Goal: Information Seeking & Learning: Learn about a topic

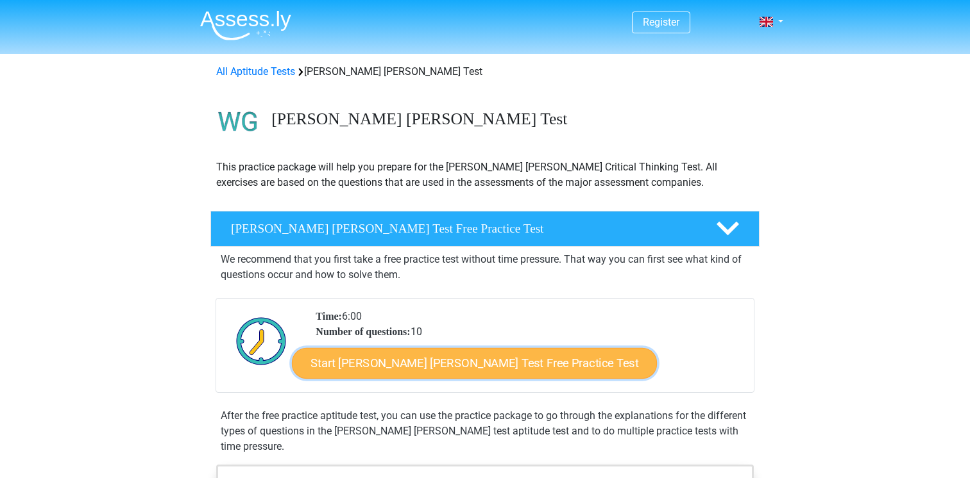
click at [421, 366] on link "Start Watson Glaser Test Free Practice Test" at bounding box center [474, 363] width 365 height 31
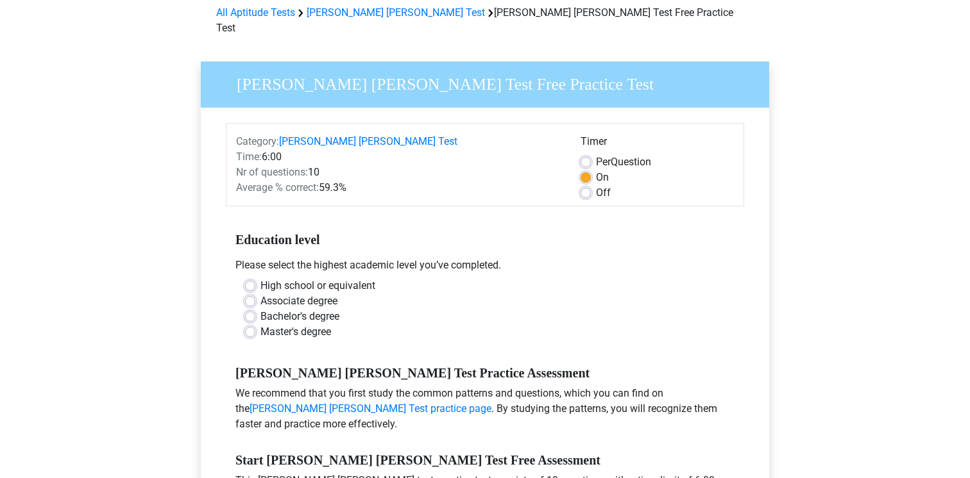
scroll to position [63, 0]
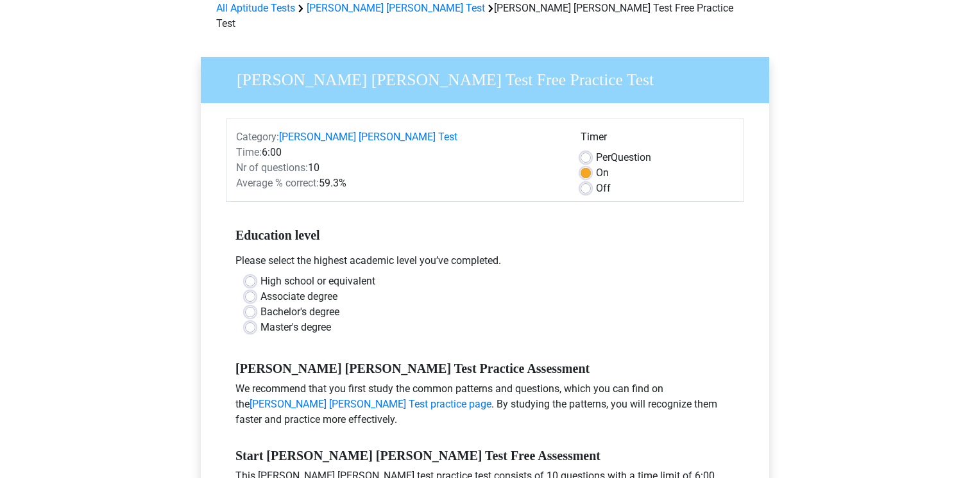
click at [260, 305] on label "Bachelor's degree" at bounding box center [299, 312] width 79 height 15
click at [248, 305] on input "Bachelor's degree" at bounding box center [250, 311] width 10 height 13
radio input "true"
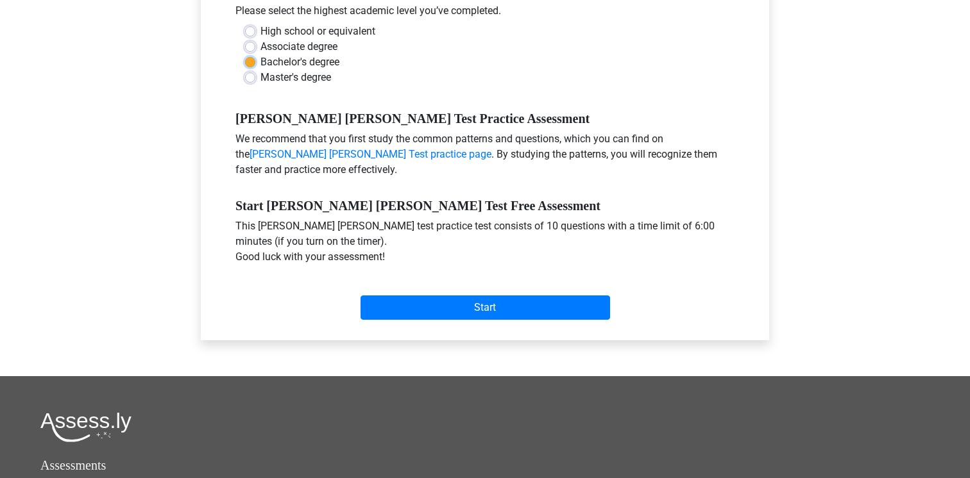
scroll to position [317, 0]
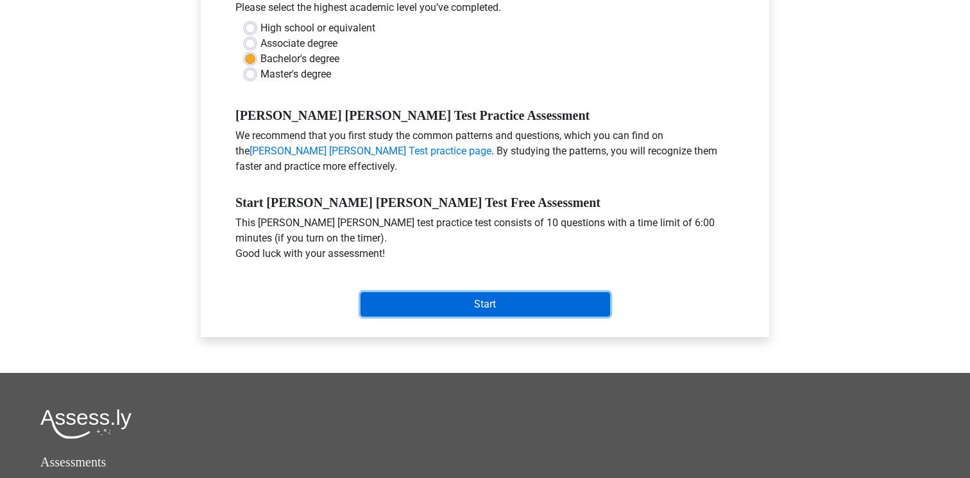
click at [430, 292] on input "Start" at bounding box center [485, 304] width 250 height 24
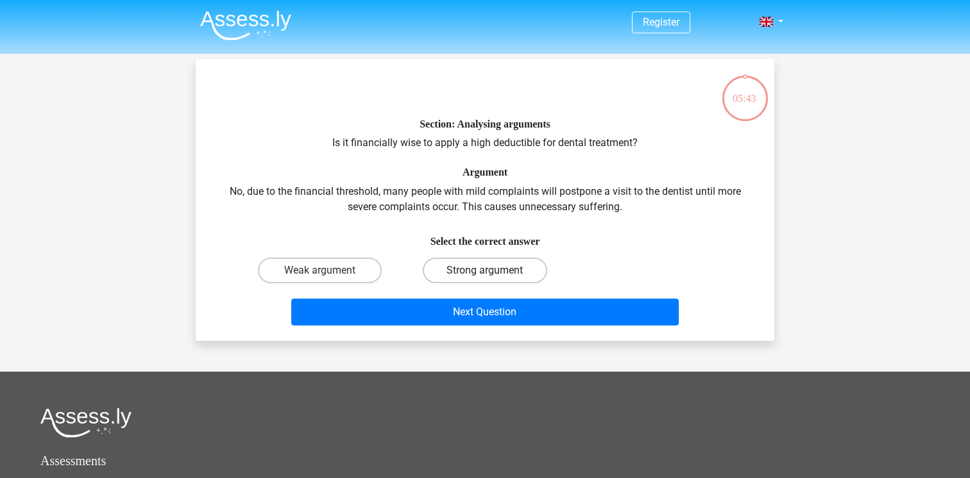
click at [433, 271] on label "Strong argument" at bounding box center [485, 271] width 124 height 26
click at [485, 271] on input "Strong argument" at bounding box center [489, 275] width 8 height 8
radio input "true"
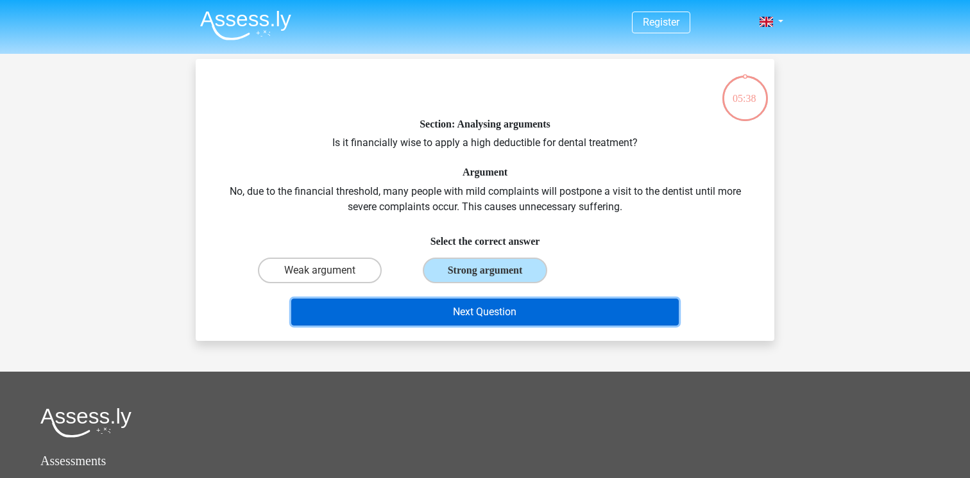
click at [459, 309] on button "Next Question" at bounding box center [485, 312] width 388 height 27
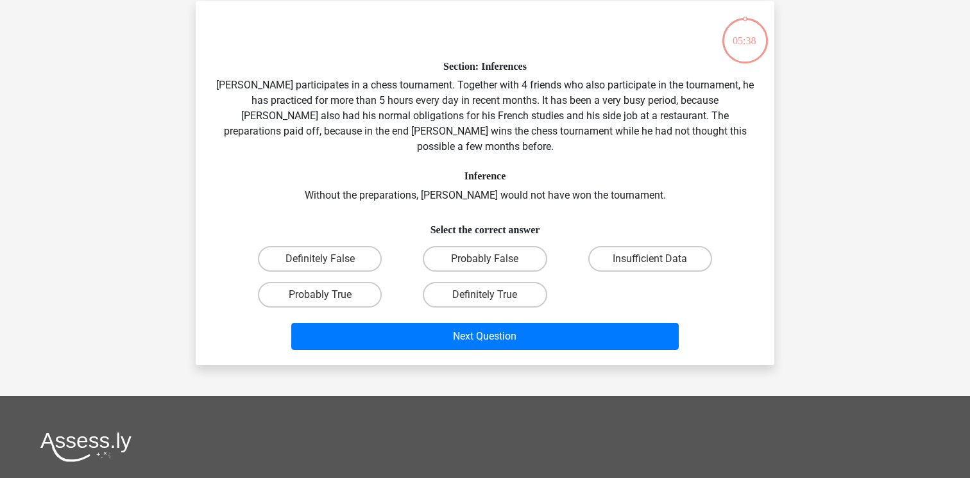
scroll to position [59, 0]
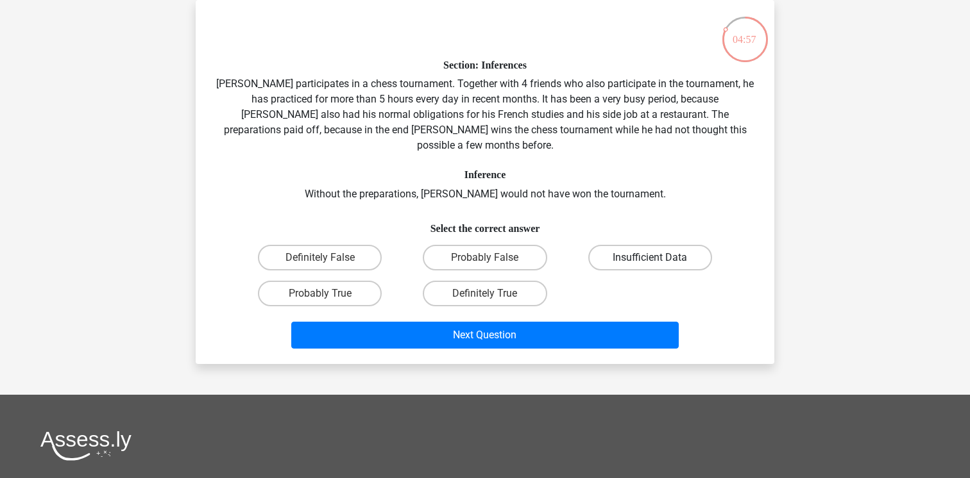
click at [623, 245] on label "Insufficient Data" at bounding box center [650, 258] width 124 height 26
click at [650, 258] on input "Insufficient Data" at bounding box center [654, 262] width 8 height 8
radio input "true"
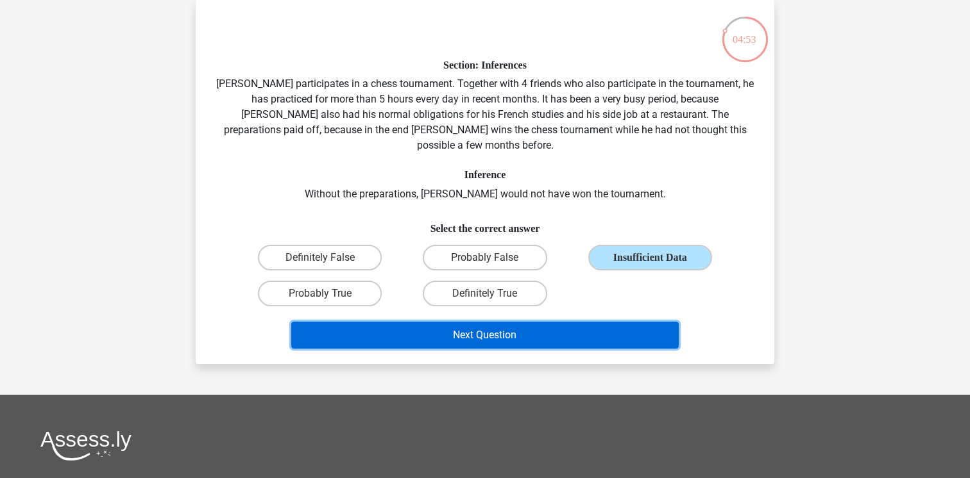
click at [544, 323] on button "Next Question" at bounding box center [485, 335] width 388 height 27
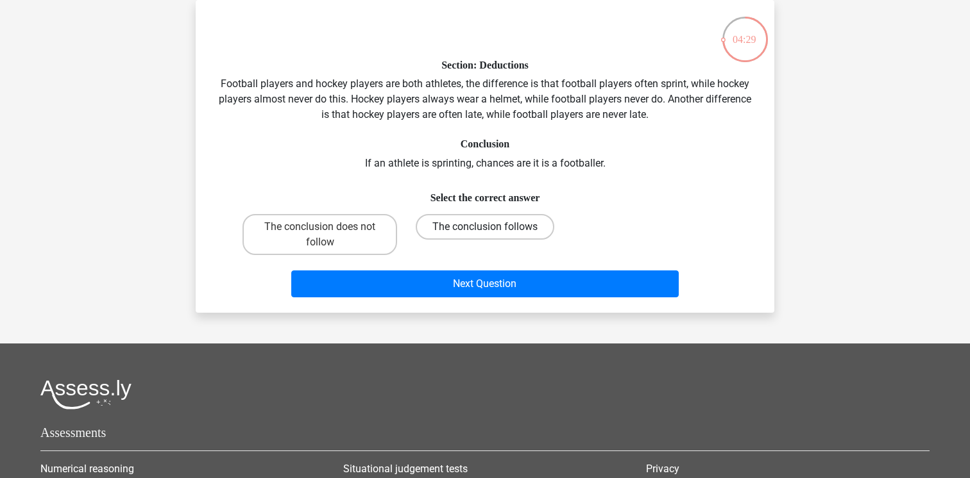
click at [505, 224] on label "The conclusion follows" at bounding box center [485, 227] width 139 height 26
click at [493, 227] on input "The conclusion follows" at bounding box center [489, 231] width 8 height 8
radio input "true"
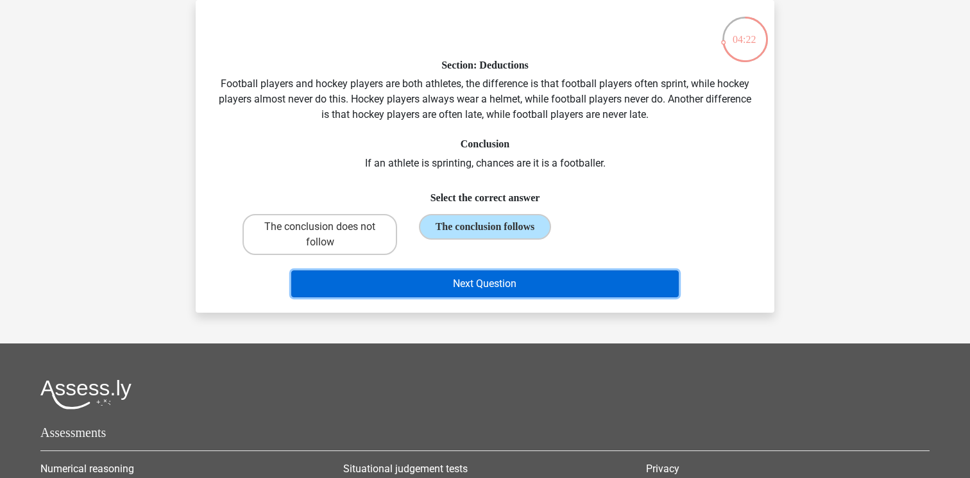
click at [491, 291] on button "Next Question" at bounding box center [485, 284] width 388 height 27
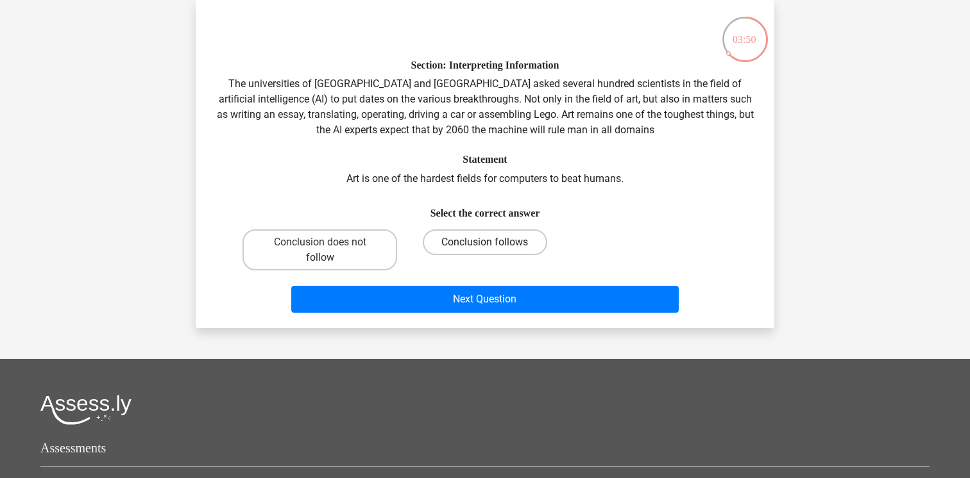
click at [484, 241] on label "Conclusion follows" at bounding box center [485, 243] width 124 height 26
click at [485, 242] on input "Conclusion follows" at bounding box center [489, 246] width 8 height 8
radio input "true"
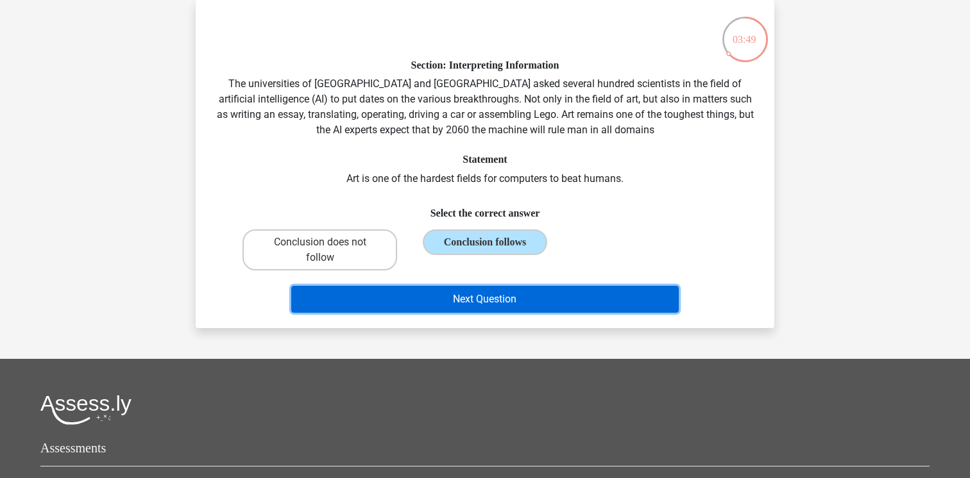
click at [527, 303] on button "Next Question" at bounding box center [485, 299] width 388 height 27
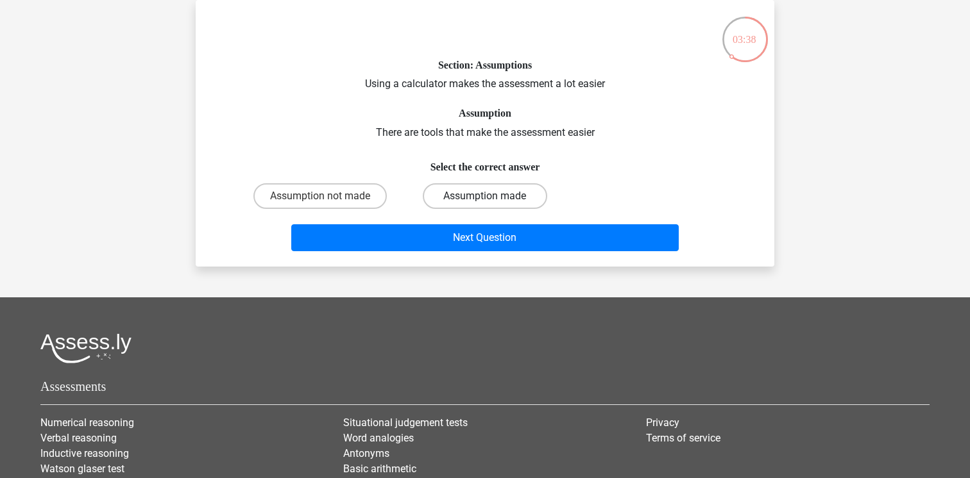
click at [507, 203] on label "Assumption made" at bounding box center [485, 196] width 124 height 26
click at [493, 203] on input "Assumption made" at bounding box center [489, 200] width 8 height 8
radio input "true"
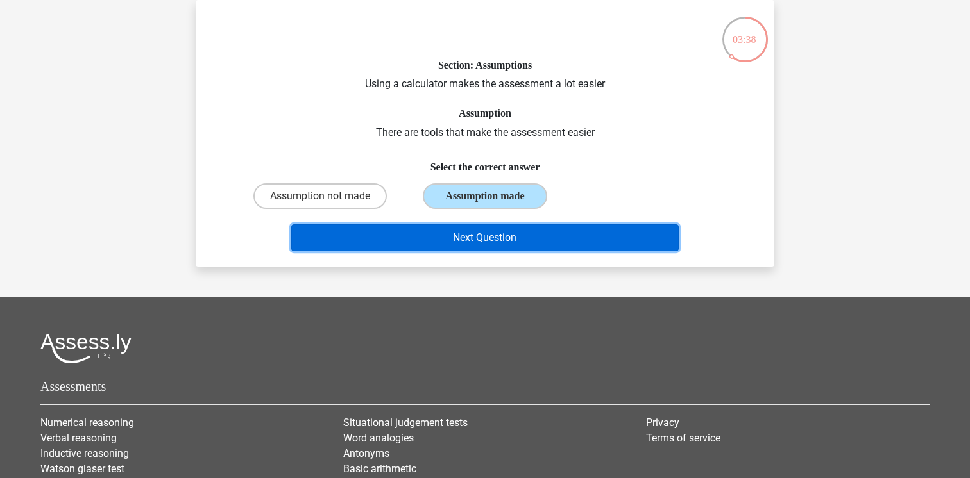
click at [510, 237] on button "Next Question" at bounding box center [485, 237] width 388 height 27
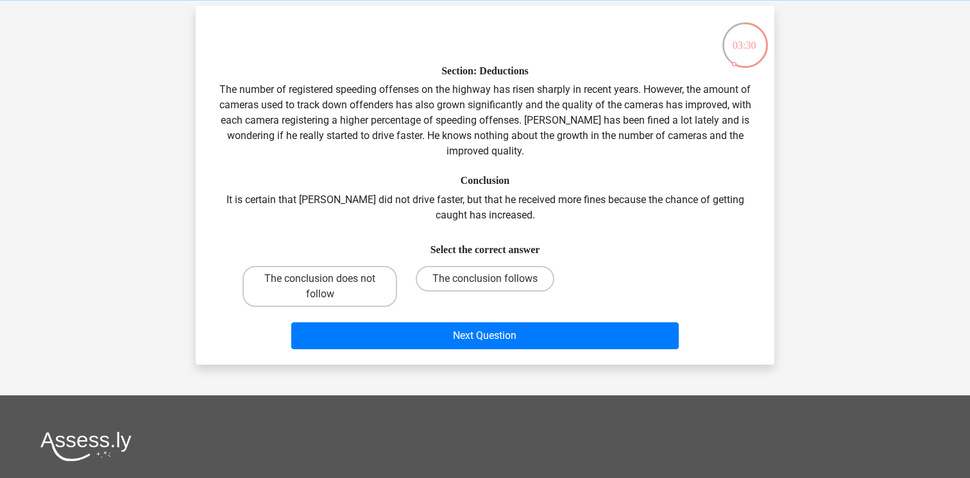
scroll to position [55, 0]
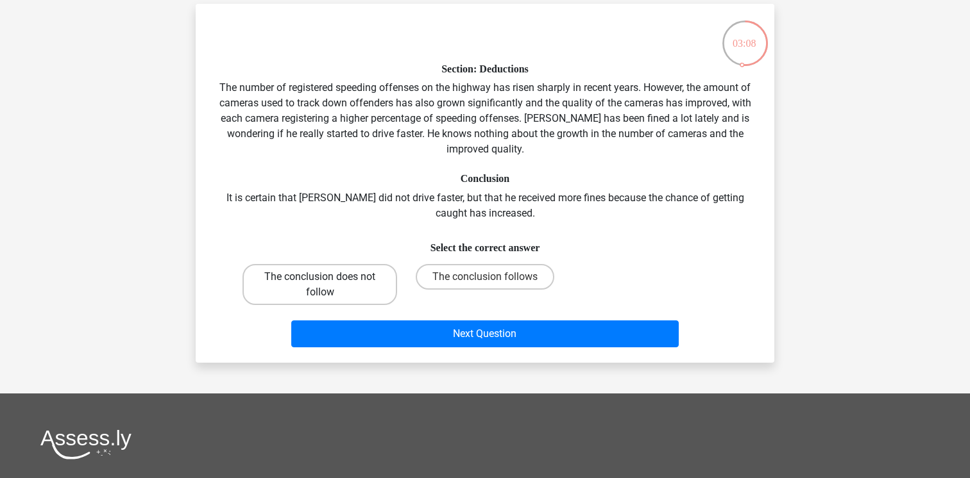
click at [342, 286] on label "The conclusion does not follow" at bounding box center [319, 284] width 155 height 41
click at [328, 285] on input "The conclusion does not follow" at bounding box center [324, 281] width 8 height 8
radio input "true"
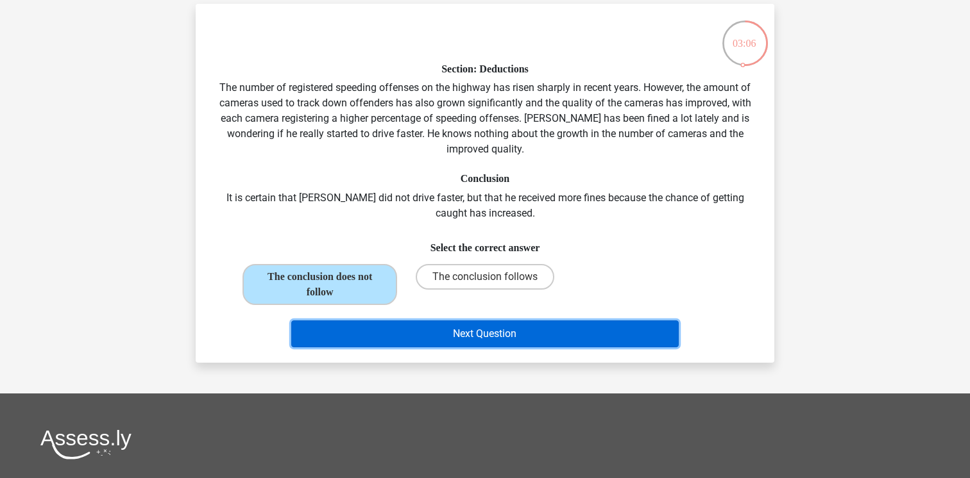
click at [467, 336] on button "Next Question" at bounding box center [485, 334] width 388 height 27
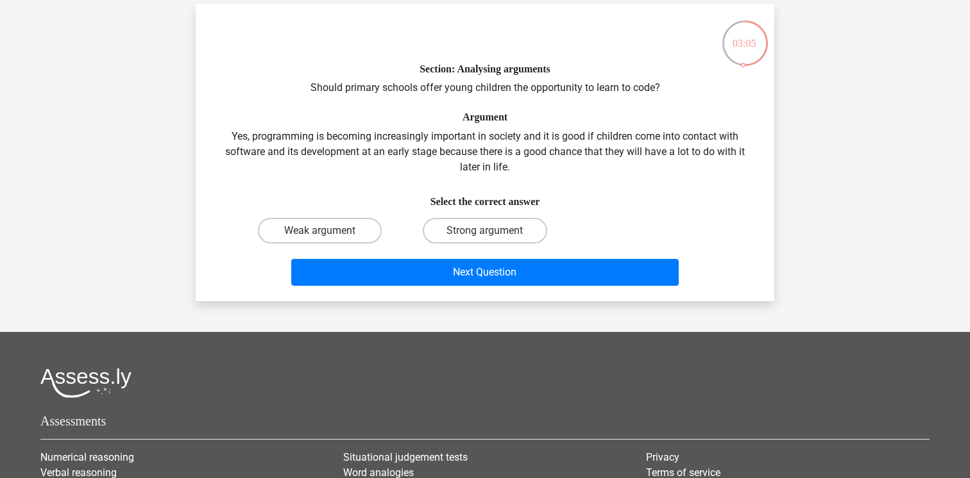
scroll to position [59, 0]
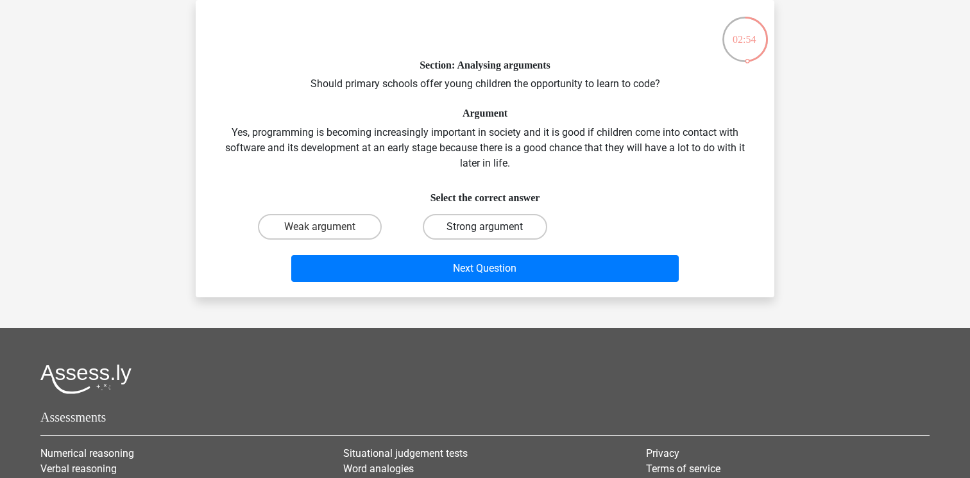
click at [469, 227] on label "Strong argument" at bounding box center [485, 227] width 124 height 26
click at [485, 227] on input "Strong argument" at bounding box center [489, 231] width 8 height 8
radio input "true"
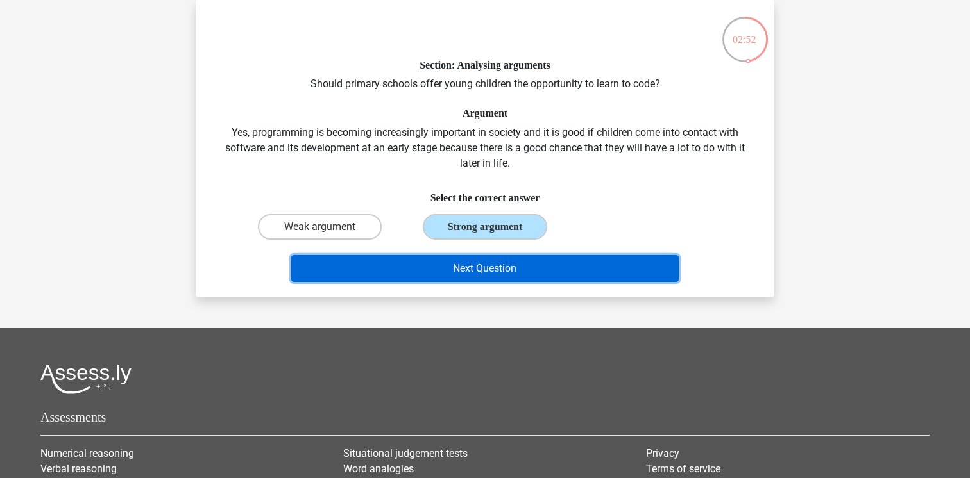
click at [481, 268] on button "Next Question" at bounding box center [485, 268] width 388 height 27
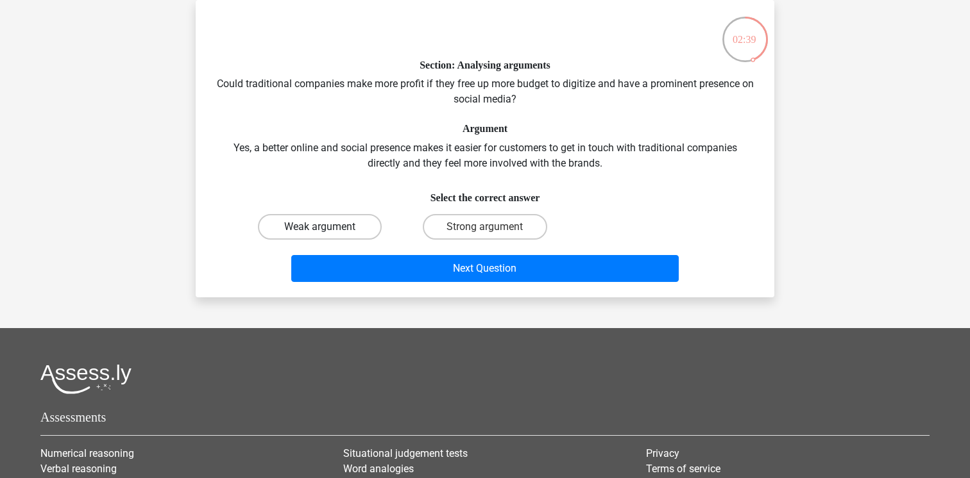
click at [330, 233] on label "Weak argument" at bounding box center [320, 227] width 124 height 26
click at [328, 233] on input "Weak argument" at bounding box center [324, 231] width 8 height 8
radio input "true"
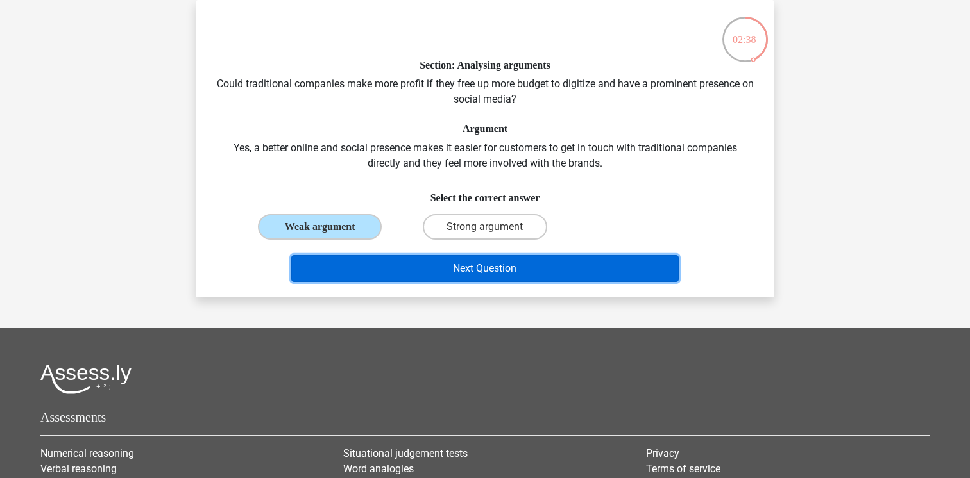
click at [488, 273] on button "Next Question" at bounding box center [485, 268] width 388 height 27
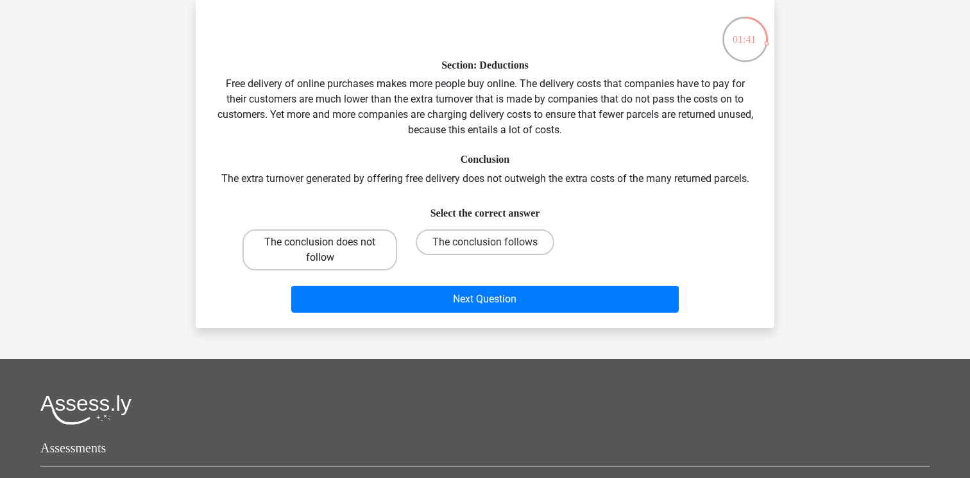
click at [369, 251] on label "The conclusion does not follow" at bounding box center [319, 250] width 155 height 41
click at [328, 251] on input "The conclusion does not follow" at bounding box center [324, 246] width 8 height 8
radio input "true"
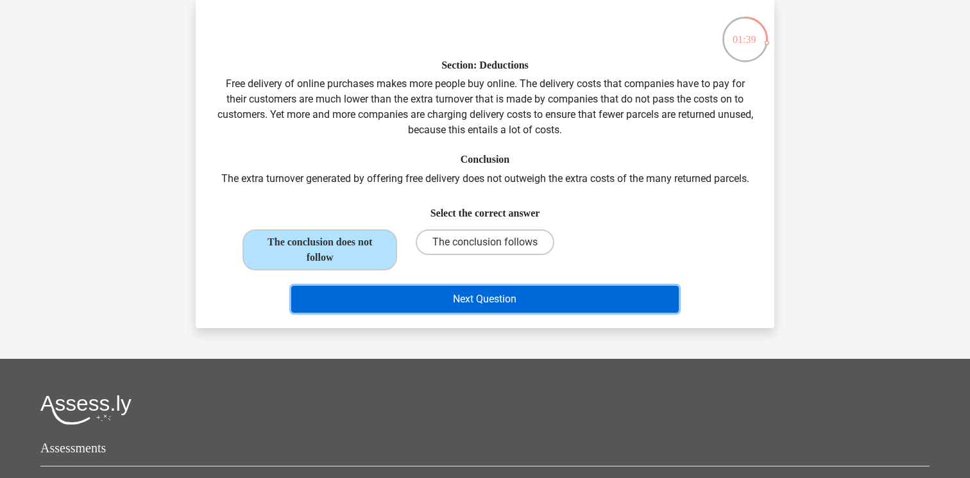
click at [527, 300] on button "Next Question" at bounding box center [485, 299] width 388 height 27
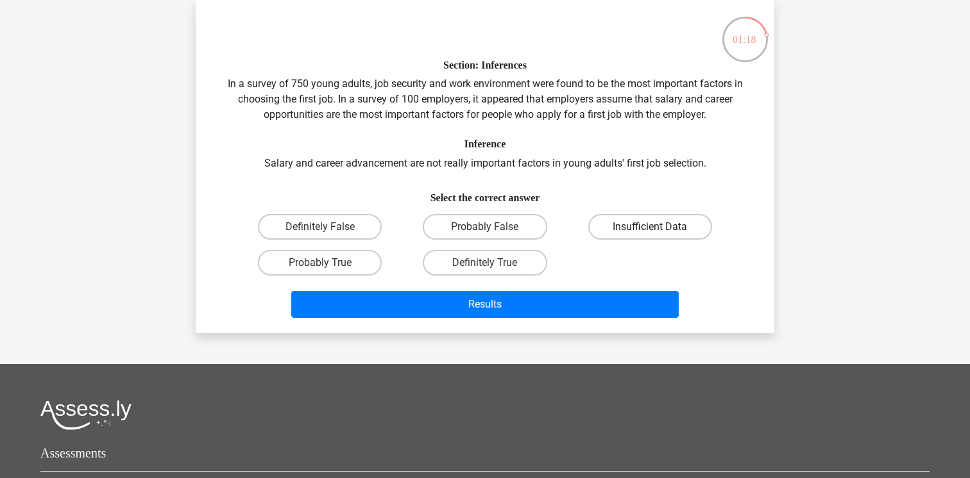
click at [649, 239] on label "Insufficient Data" at bounding box center [650, 227] width 124 height 26
click at [650, 235] on input "Insufficient Data" at bounding box center [654, 231] width 8 height 8
radio input "true"
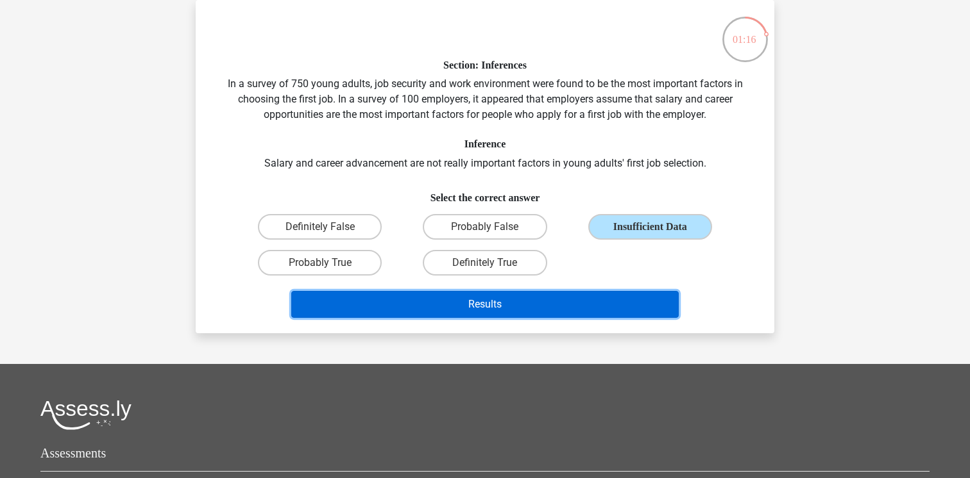
click at [544, 309] on button "Results" at bounding box center [485, 304] width 388 height 27
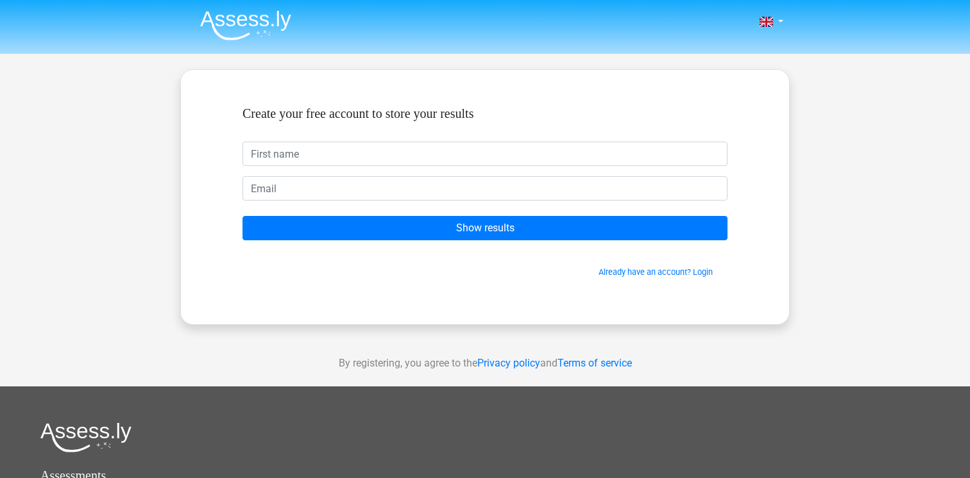
click at [416, 147] on input "text" at bounding box center [484, 154] width 485 height 24
type input "[PERSON_NAME]"
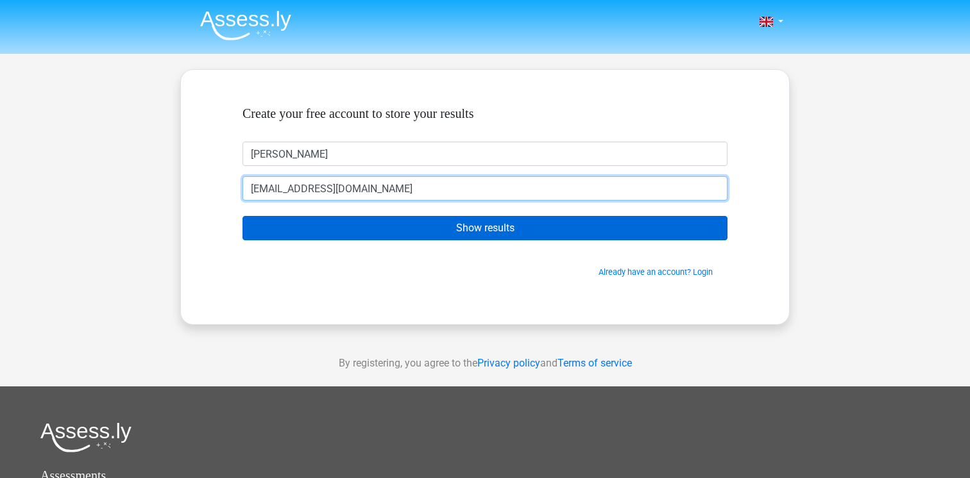
type input "[EMAIL_ADDRESS][DOMAIN_NAME]"
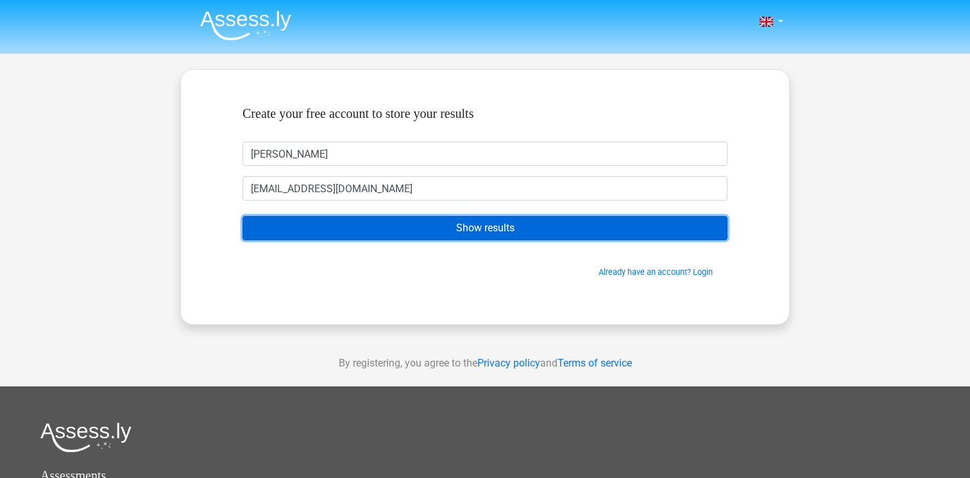
click at [514, 231] on input "Show results" at bounding box center [484, 228] width 485 height 24
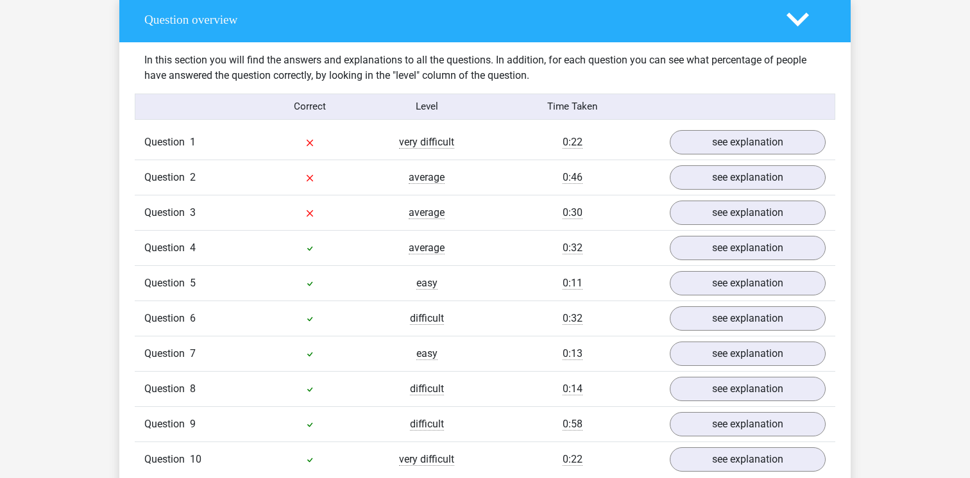
scroll to position [955, 0]
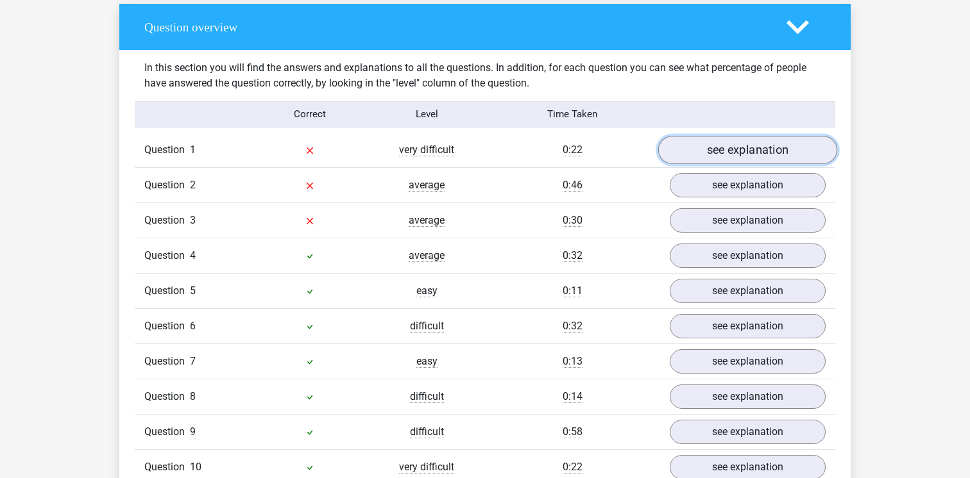
click at [714, 141] on link "see explanation" at bounding box center [747, 150] width 179 height 28
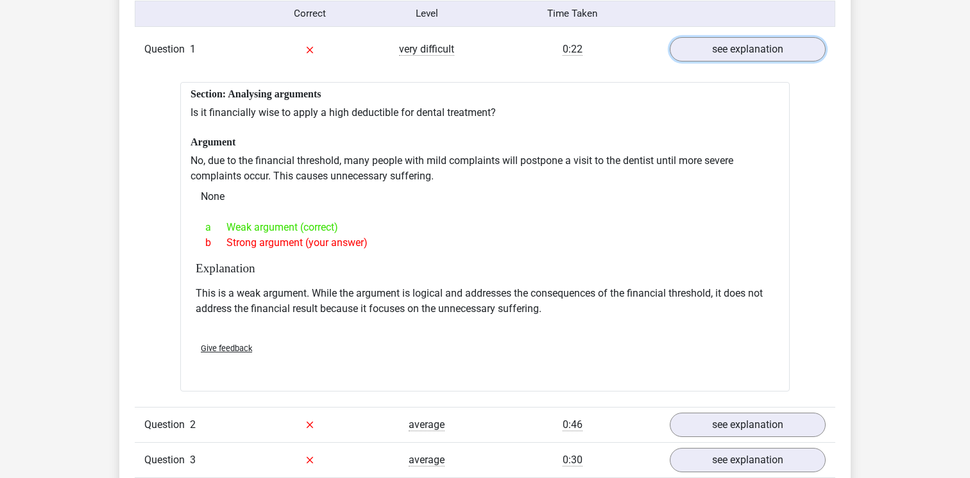
scroll to position [1058, 0]
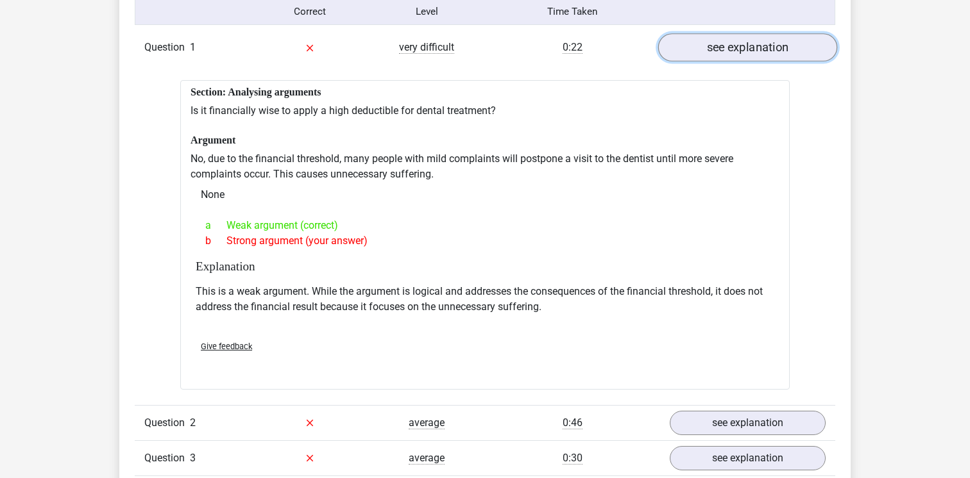
click at [717, 46] on link "see explanation" at bounding box center [747, 47] width 179 height 28
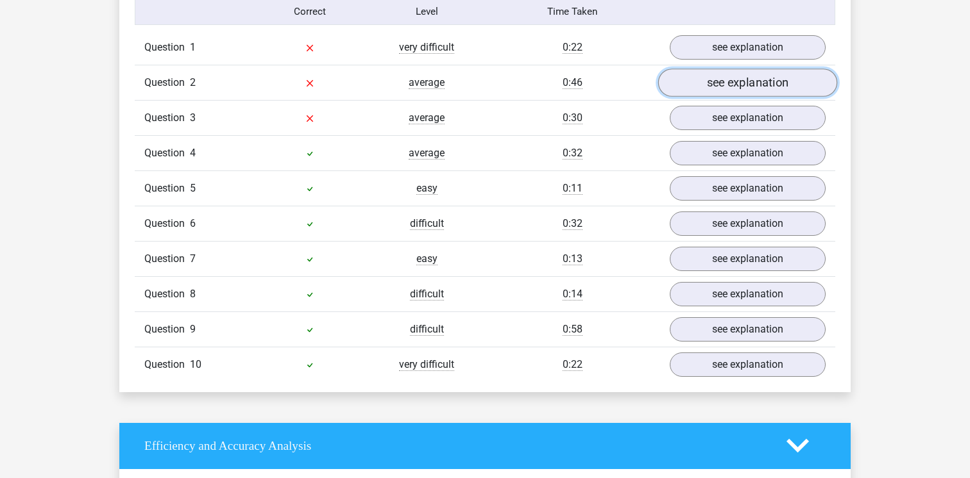
click at [720, 78] on link "see explanation" at bounding box center [747, 83] width 179 height 28
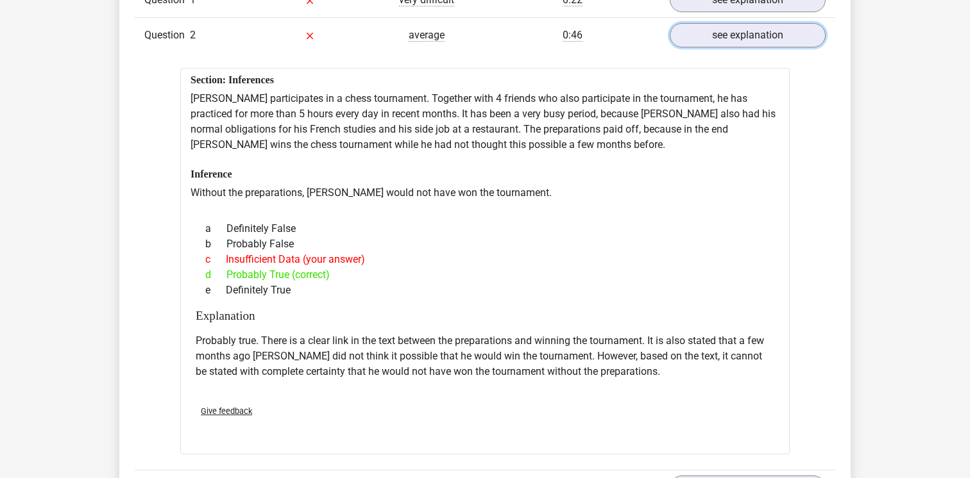
scroll to position [1121, 0]
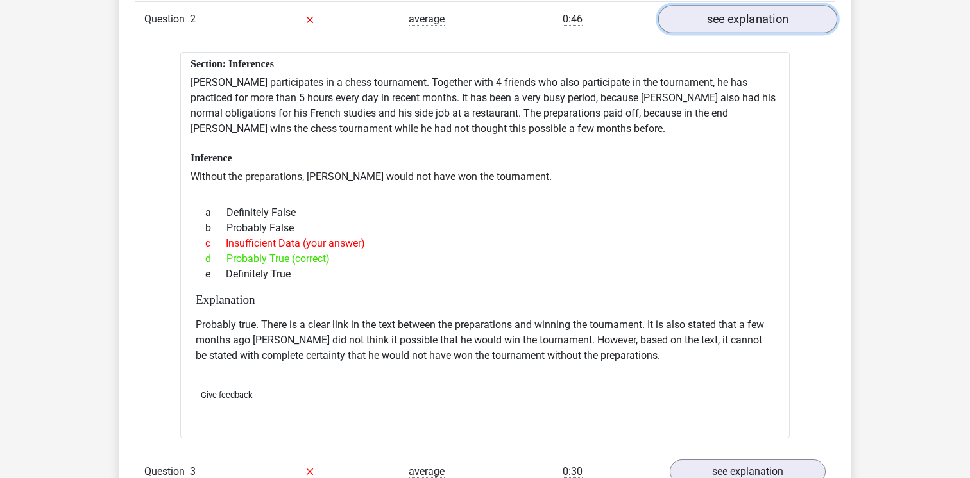
click at [684, 19] on link "see explanation" at bounding box center [747, 19] width 179 height 28
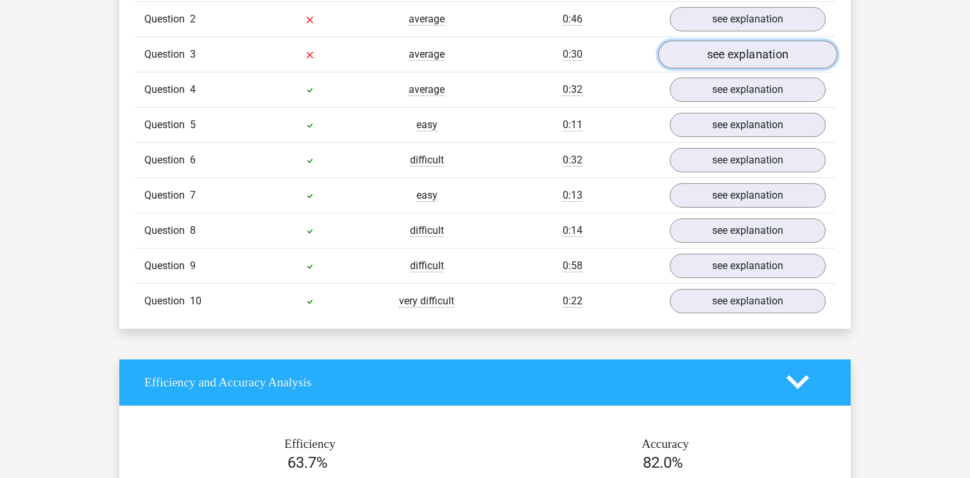
click at [699, 51] on link "see explanation" at bounding box center [747, 54] width 179 height 28
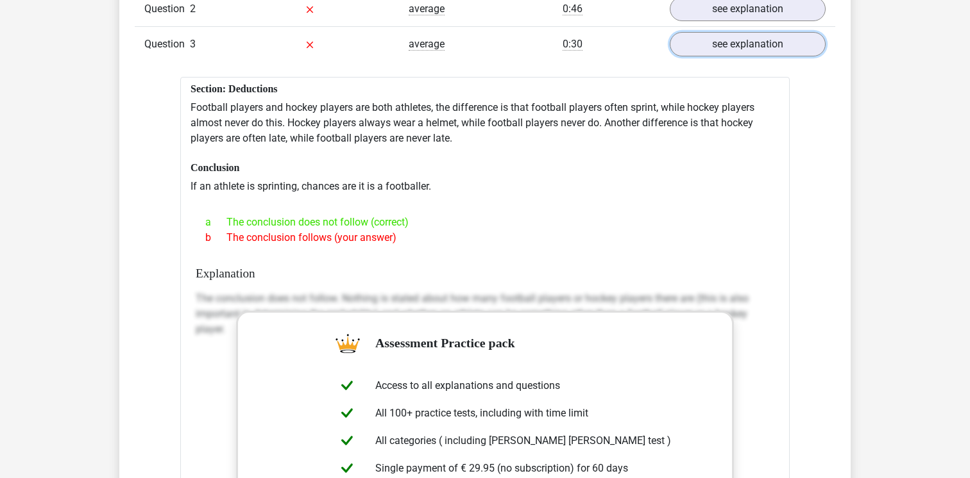
scroll to position [1085, 0]
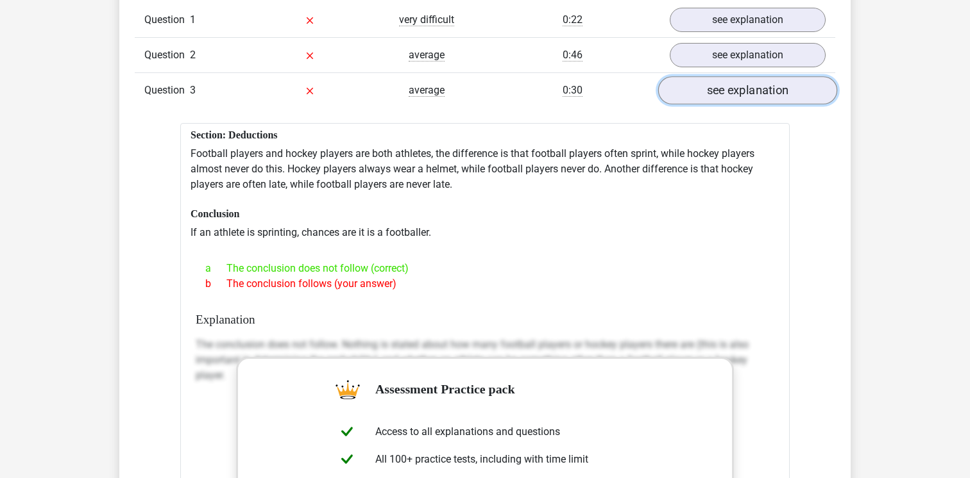
click at [737, 87] on link "see explanation" at bounding box center [747, 90] width 179 height 28
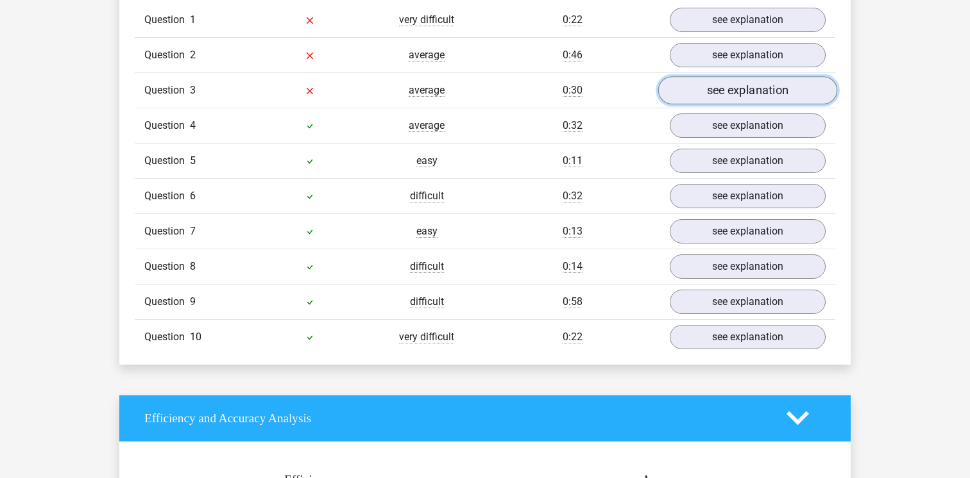
click at [731, 80] on link "see explanation" at bounding box center [747, 90] width 179 height 28
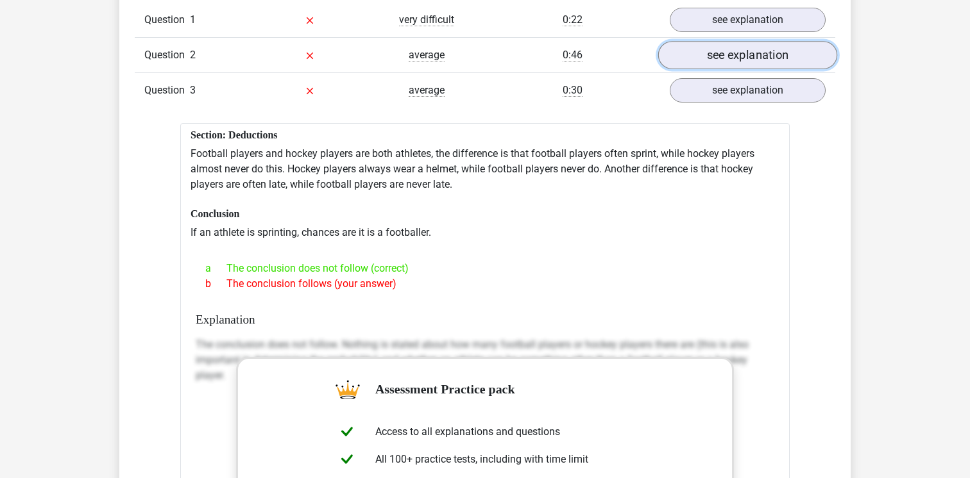
click at [729, 51] on link "see explanation" at bounding box center [747, 55] width 179 height 28
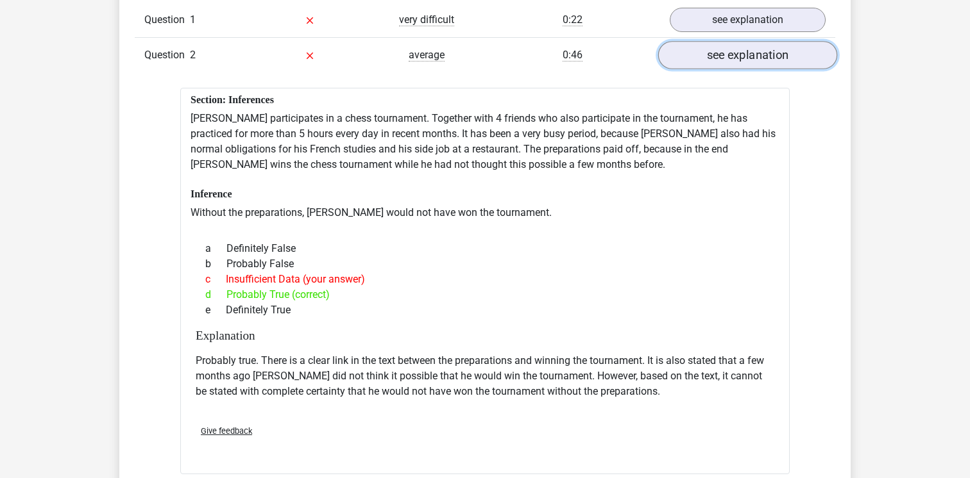
click at [729, 51] on link "see explanation" at bounding box center [747, 55] width 179 height 28
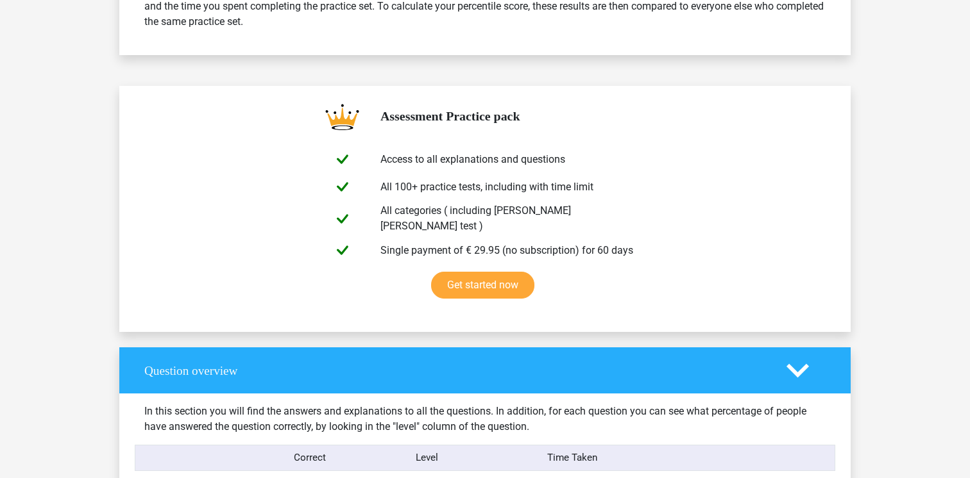
scroll to position [569, 0]
